Goal: Information Seeking & Learning: Learn about a topic

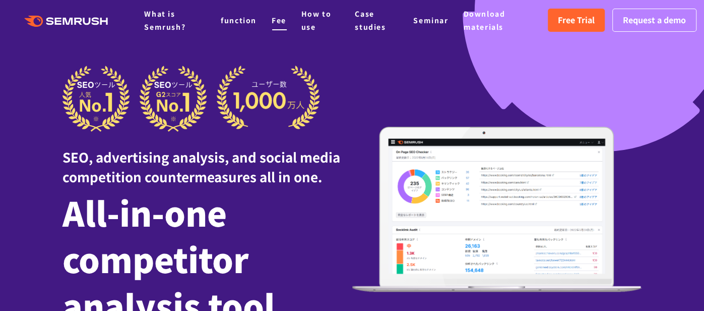
click at [275, 19] on font "Fee" at bounding box center [279, 20] width 15 height 10
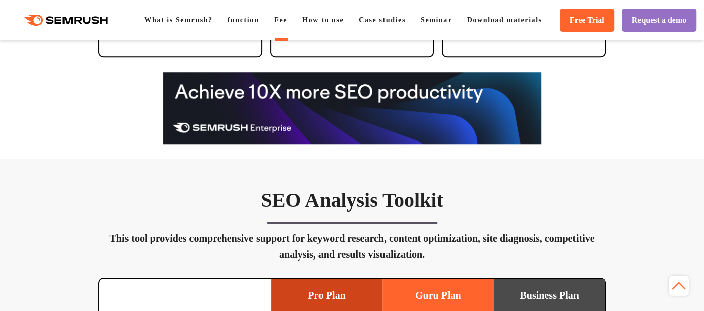
scroll to position [544, 0]
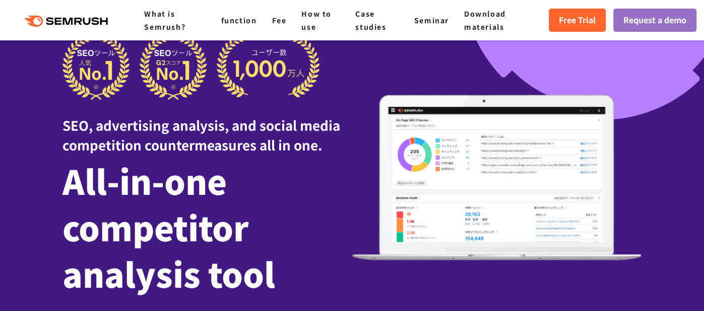
scroll to position [134, 0]
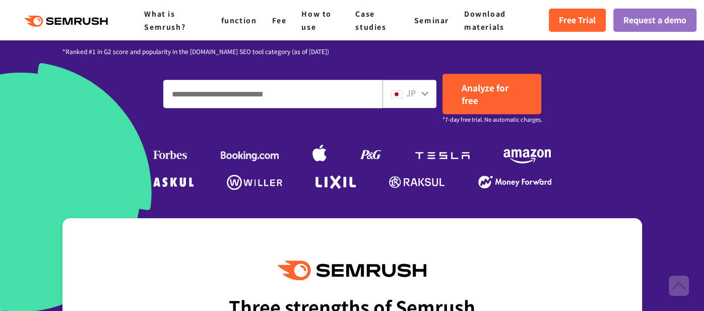
scroll to position [305, 0]
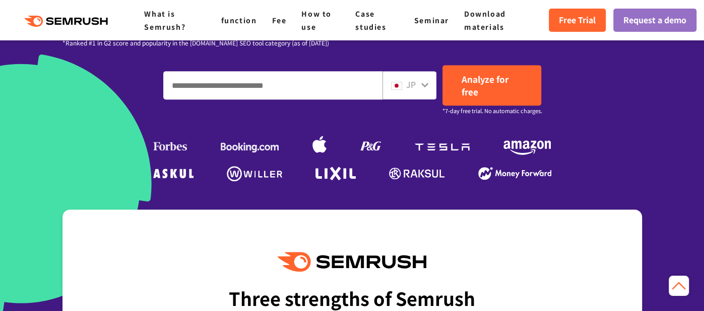
click at [429, 87] on icon at bounding box center [425, 85] width 8 height 8
click at [426, 83] on icon at bounding box center [425, 85] width 8 height 8
click at [423, 84] on icon at bounding box center [425, 85] width 7 height 5
